Goal: Transaction & Acquisition: Book appointment/travel/reservation

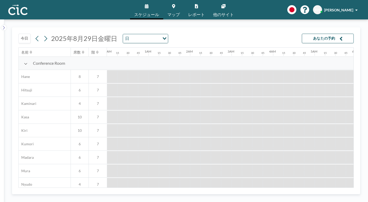
scroll to position [0, 156]
click at [22, 34] on button "今日" at bounding box center [24, 39] width 12 height 10
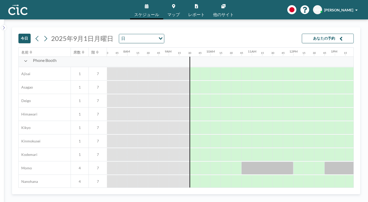
scroll to position [72, 312]
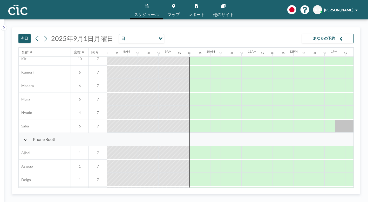
click at [340, 34] on button "あなたの予約" at bounding box center [328, 39] width 52 height 10
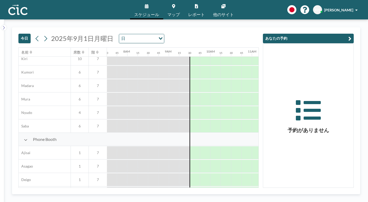
click at [351, 36] on icon "button" at bounding box center [349, 39] width 3 height 6
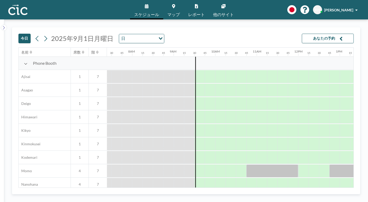
scroll to position [149, 307]
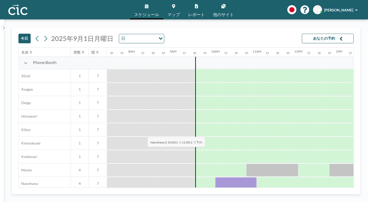
drag, startPoint x: 122, startPoint y: 127, endPoint x: 146, endPoint y: 125, distance: 23.9
click at [215, 177] on div at bounding box center [236, 183] width 42 height 13
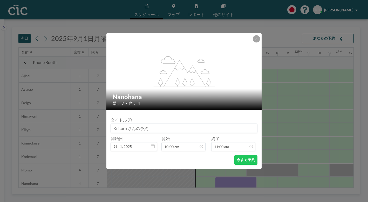
click at [151, 125] on input at bounding box center [184, 128] width 146 height 9
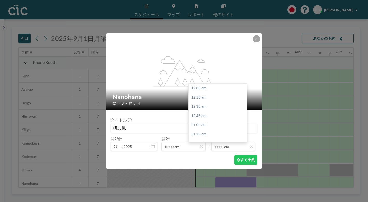
scroll to position [364, 0]
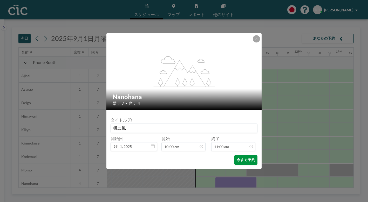
type input "帆に風"
click at [234, 155] on button "今すぐ予約" at bounding box center [245, 160] width 23 height 10
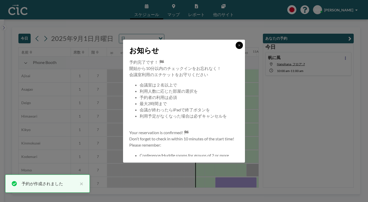
click at [236, 49] on button at bounding box center [239, 45] width 7 height 7
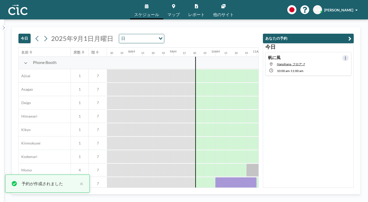
click at [346, 57] on icon at bounding box center [345, 58] width 1 height 3
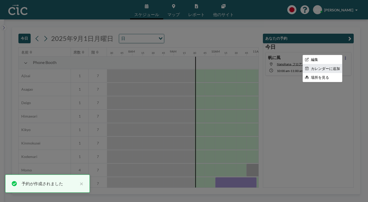
click at [340, 64] on li "カレンダーに追加" at bounding box center [322, 68] width 39 height 9
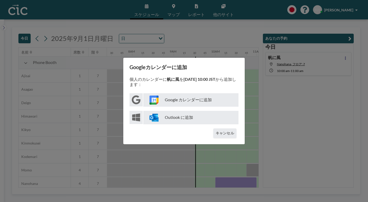
click at [195, 96] on p "Google カレンダーに追加" at bounding box center [190, 99] width 95 height 13
click at [220, 129] on button "キャンセル" at bounding box center [224, 134] width 23 height 10
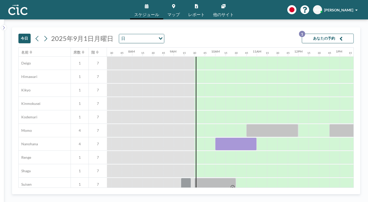
scroll to position [139, 307]
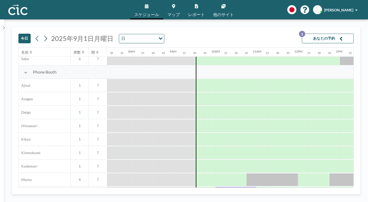
click at [173, 8] on link "マップ" at bounding box center [173, 9] width 21 height 19
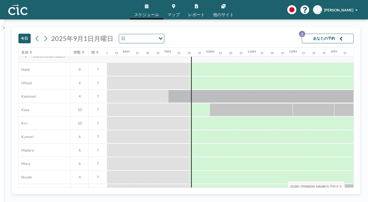
scroll to position [0, 312]
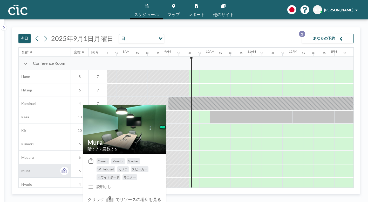
click at [21, 169] on span "Mura" at bounding box center [24, 171] width 11 height 5
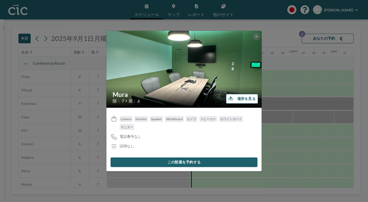
click at [185, 158] on button "この部屋を予約する" at bounding box center [184, 163] width 147 height 10
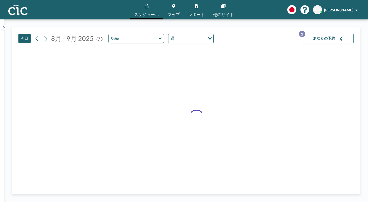
type input "Mura"
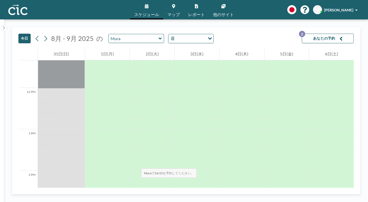
scroll to position [461, 0]
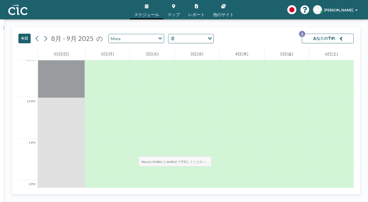
drag, startPoint x: 109, startPoint y: 96, endPoint x: 107, endPoint y: 122, distance: 25.5
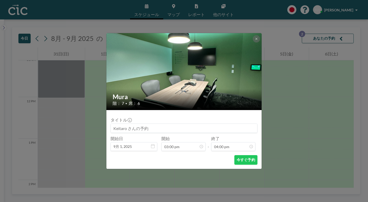
click at [157, 124] on input at bounding box center [184, 128] width 146 height 9
type input "帆に風"
click at [234, 155] on button "今すぐ予約" at bounding box center [245, 160] width 23 height 10
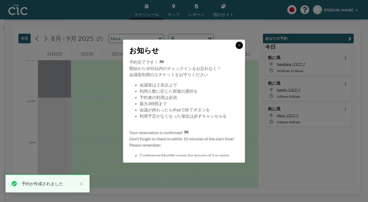
click at [236, 49] on button at bounding box center [239, 45] width 7 height 7
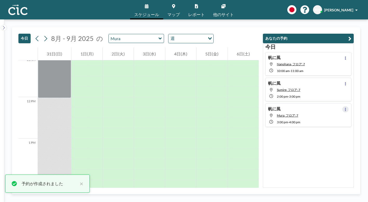
click at [346, 108] on icon at bounding box center [345, 109] width 2 height 3
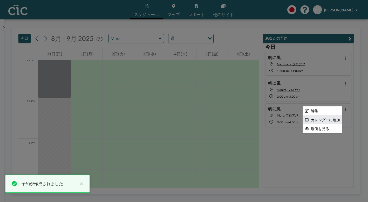
click at [337, 116] on li "カレンダーに追加" at bounding box center [322, 120] width 39 height 9
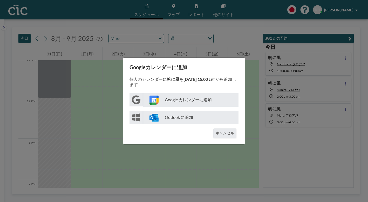
click at [202, 101] on p "Google カレンダーに追加" at bounding box center [190, 99] width 95 height 13
click at [308, 131] on div "Googleカレンダーに追加 個人のカレンダーに 帆に風 を [DATE] 15:00 JST から追加します： Google カレンダーに追加 Outloo…" at bounding box center [184, 101] width 368 height 202
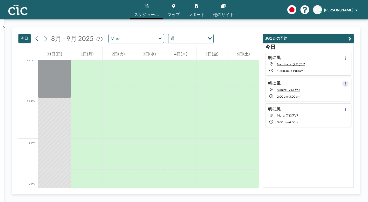
click at [347, 81] on button at bounding box center [345, 84] width 6 height 6
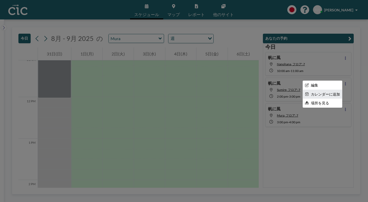
click at [334, 90] on li "カレンダーに追加" at bounding box center [322, 94] width 39 height 9
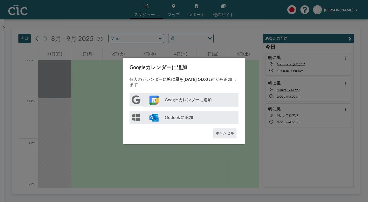
click at [182, 101] on p "Google カレンダーに追加" at bounding box center [190, 99] width 95 height 13
click at [220, 130] on button "キャンセル" at bounding box center [224, 134] width 23 height 10
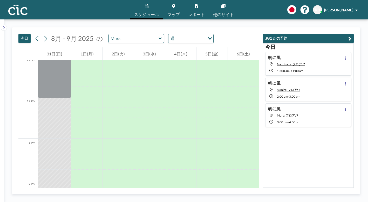
click at [152, 8] on link "スケジュール" at bounding box center [146, 9] width 33 height 19
click at [16, 9] on img at bounding box center [17, 10] width 19 height 10
click at [20, 34] on button "今日" at bounding box center [24, 39] width 12 height 10
click at [168, 34] on div "週 Loading..." at bounding box center [190, 38] width 45 height 9
click at [161, 39] on li "日" at bounding box center [153, 41] width 41 height 8
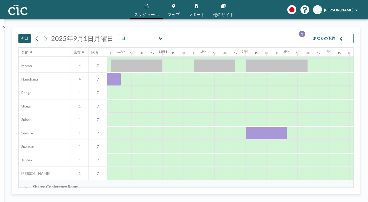
scroll to position [253, 447]
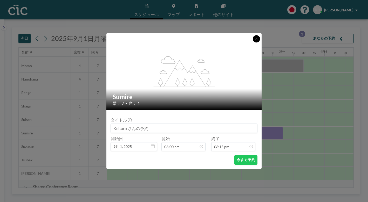
click at [255, 40] on icon at bounding box center [256, 38] width 3 height 3
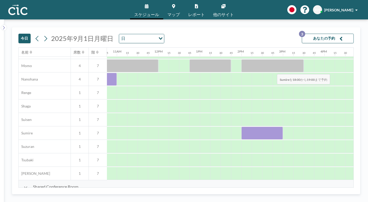
drag, startPoint x: 251, startPoint y: 62, endPoint x: 275, endPoint y: 62, distance: 24.4
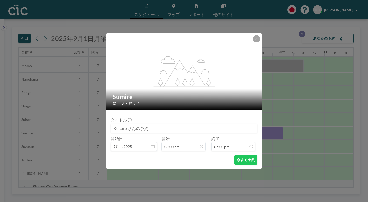
scroll to position [629, 0]
click at [173, 124] on input at bounding box center [184, 128] width 146 height 9
type input "h"
type input "帆に風"
click at [234, 155] on button "今すぐ予約" at bounding box center [245, 160] width 23 height 10
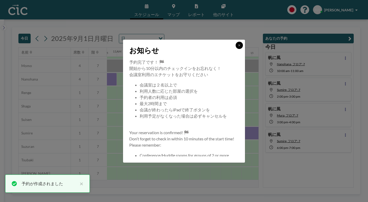
click at [238, 47] on icon at bounding box center [239, 45] width 3 height 3
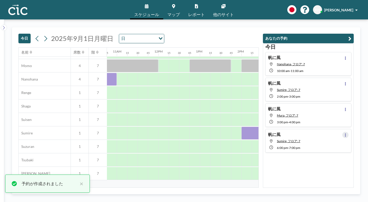
click at [346, 134] on icon at bounding box center [345, 135] width 2 height 3
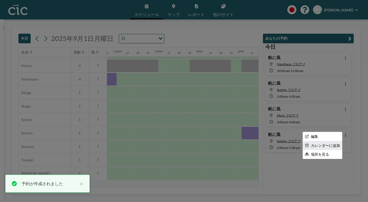
click at [334, 141] on li "カレンダーに追加" at bounding box center [322, 145] width 39 height 9
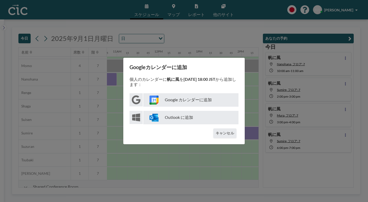
click at [195, 100] on p "Google カレンダーに追加" at bounding box center [190, 99] width 95 height 13
